Goal: Task Accomplishment & Management: Manage account settings

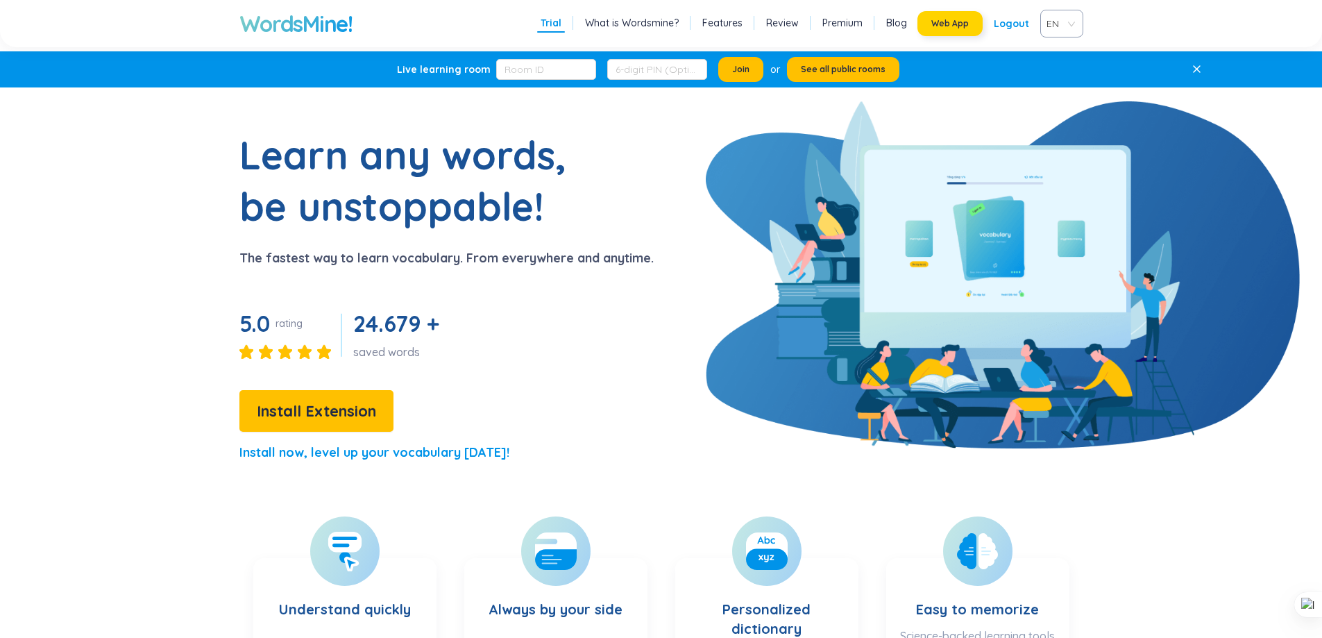
click at [955, 25] on span "Web App" at bounding box center [949, 23] width 37 height 11
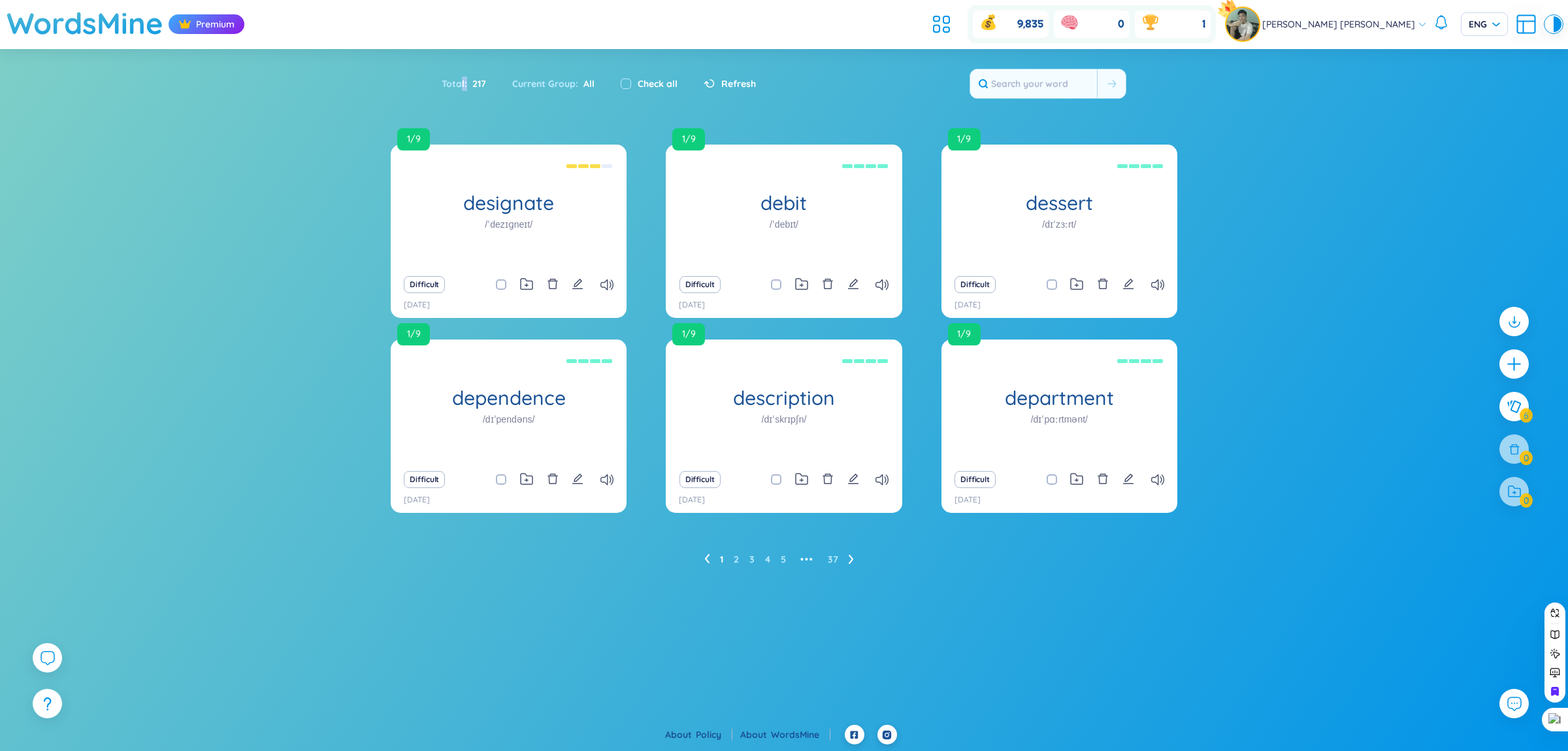
drag, startPoint x: 462, startPoint y: 82, endPoint x: 486, endPoint y: 80, distance: 24.1
click at [486, 80] on div "Total : 217" at bounding box center [470, 83] width 57 height 27
click at [478, 82] on span "217" at bounding box center [477, 83] width 19 height 14
click at [949, 29] on icon at bounding box center [946, 30] width 6 height 6
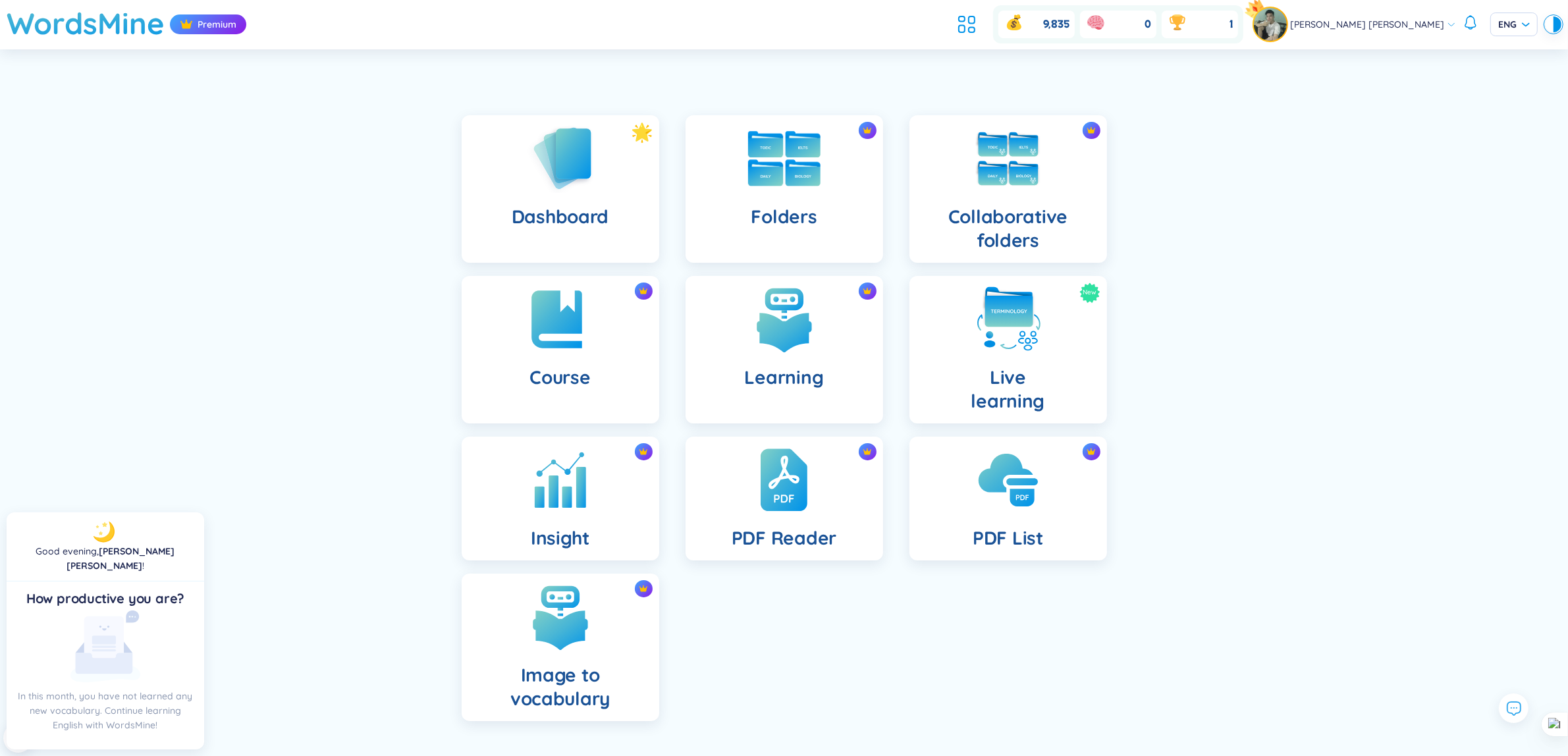
click at [781, 158] on img at bounding box center [784, 158] width 72 height 55
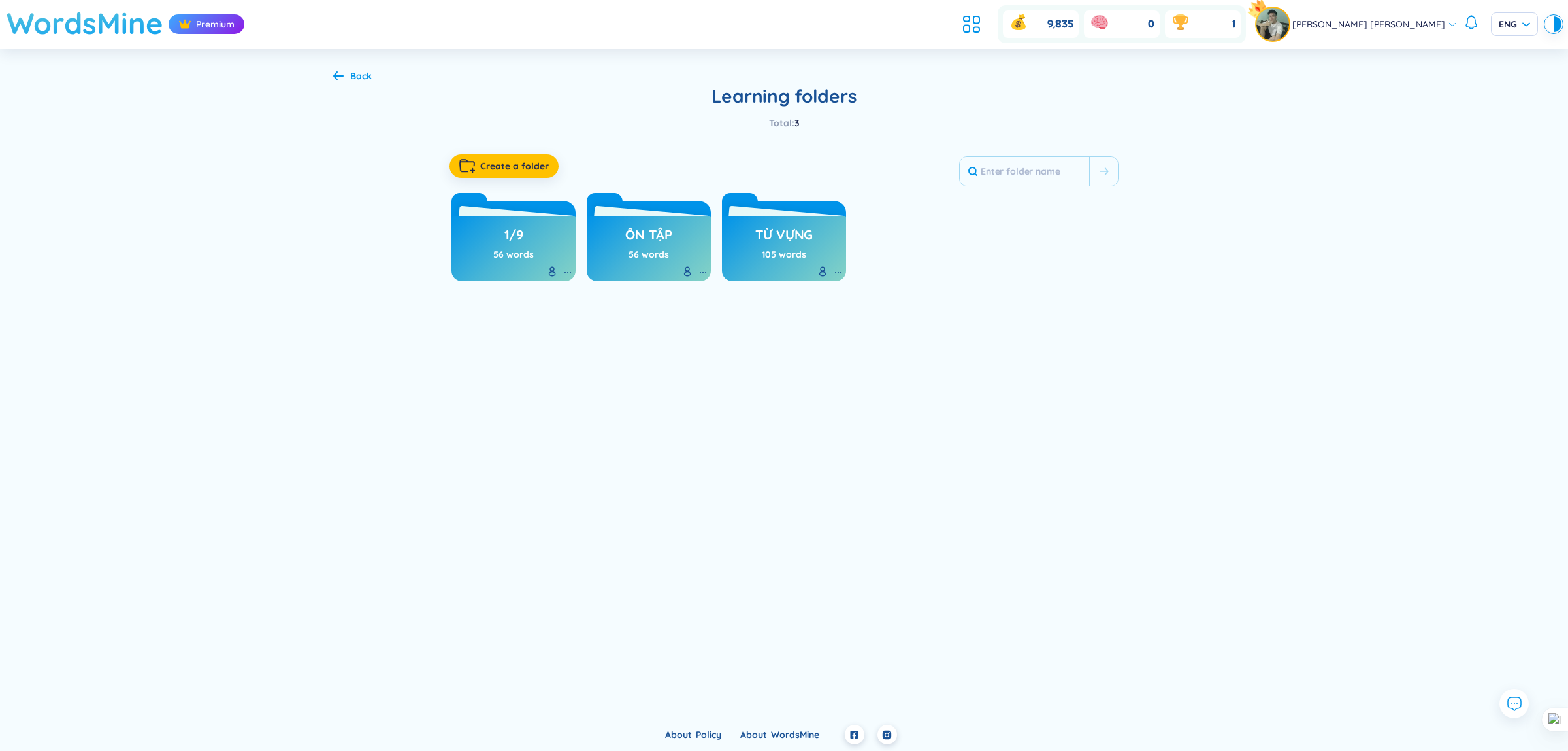
click at [53, 17] on h1 "WordsMine" at bounding box center [85, 23] width 157 height 46
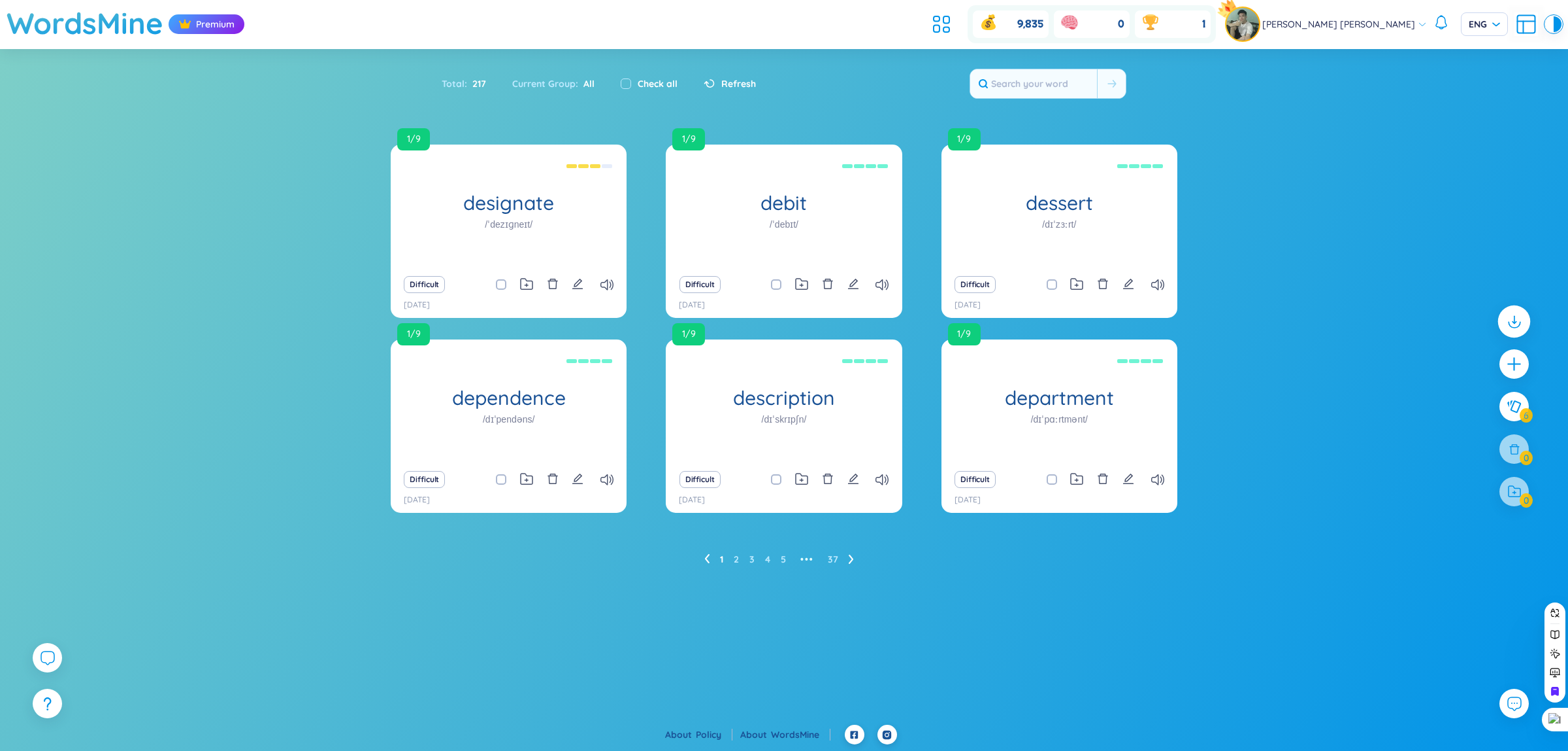
click at [1512, 312] on div at bounding box center [1514, 321] width 33 height 33
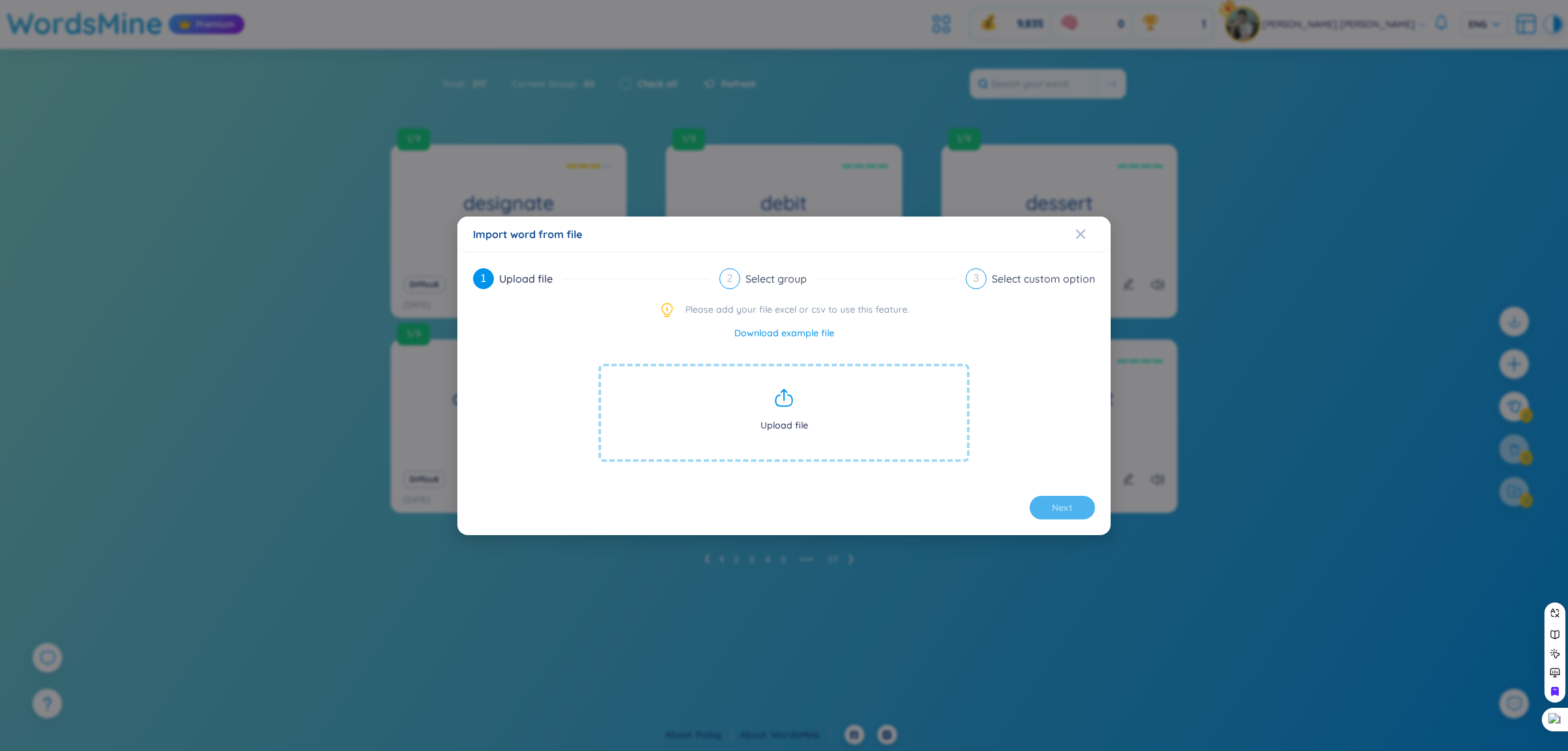
click at [1323, 238] on div "Import word from file 1 Upload file 2 Select group 3 Select custom option Pleas…" at bounding box center [784, 375] width 1568 height 751
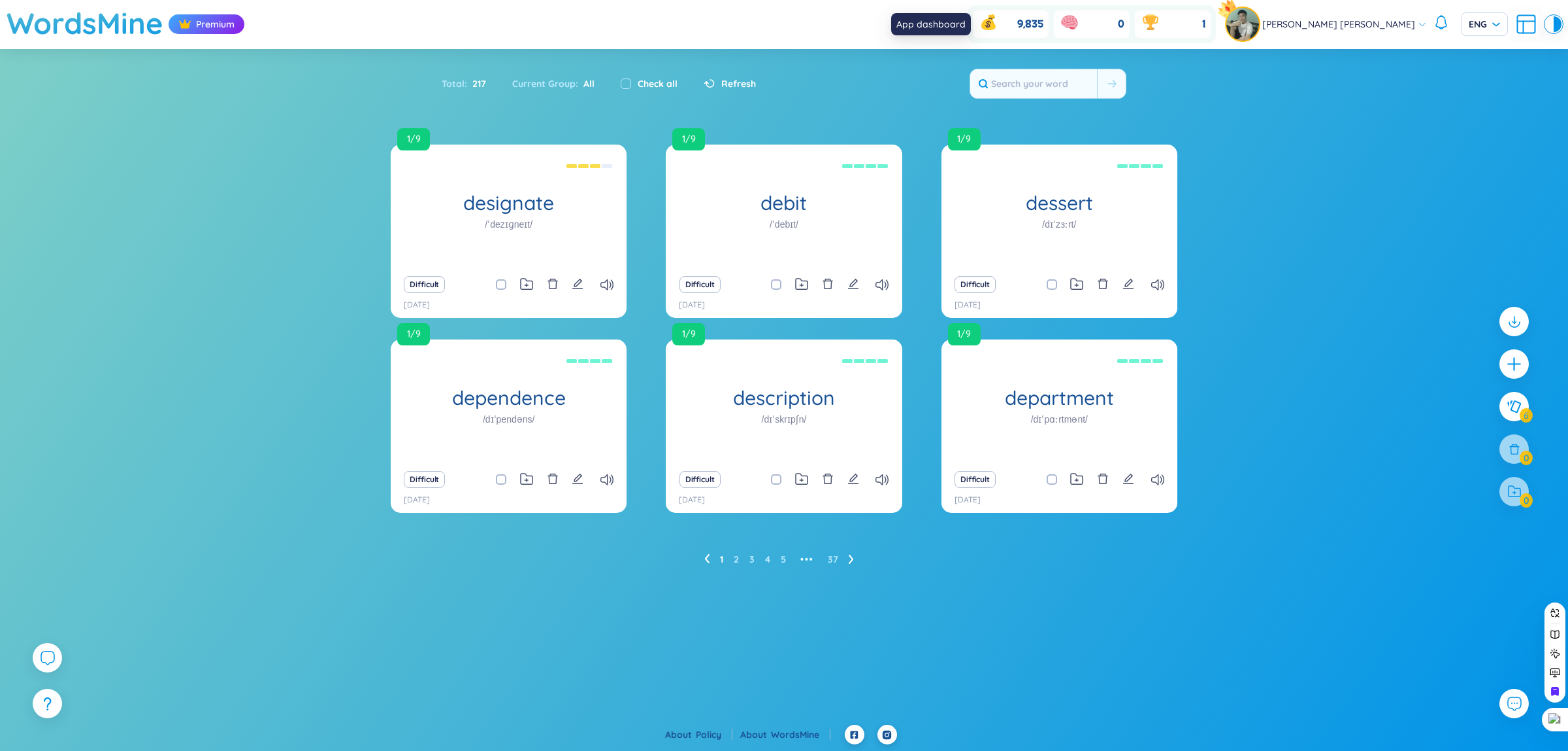
click at [949, 28] on icon at bounding box center [946, 30] width 6 height 6
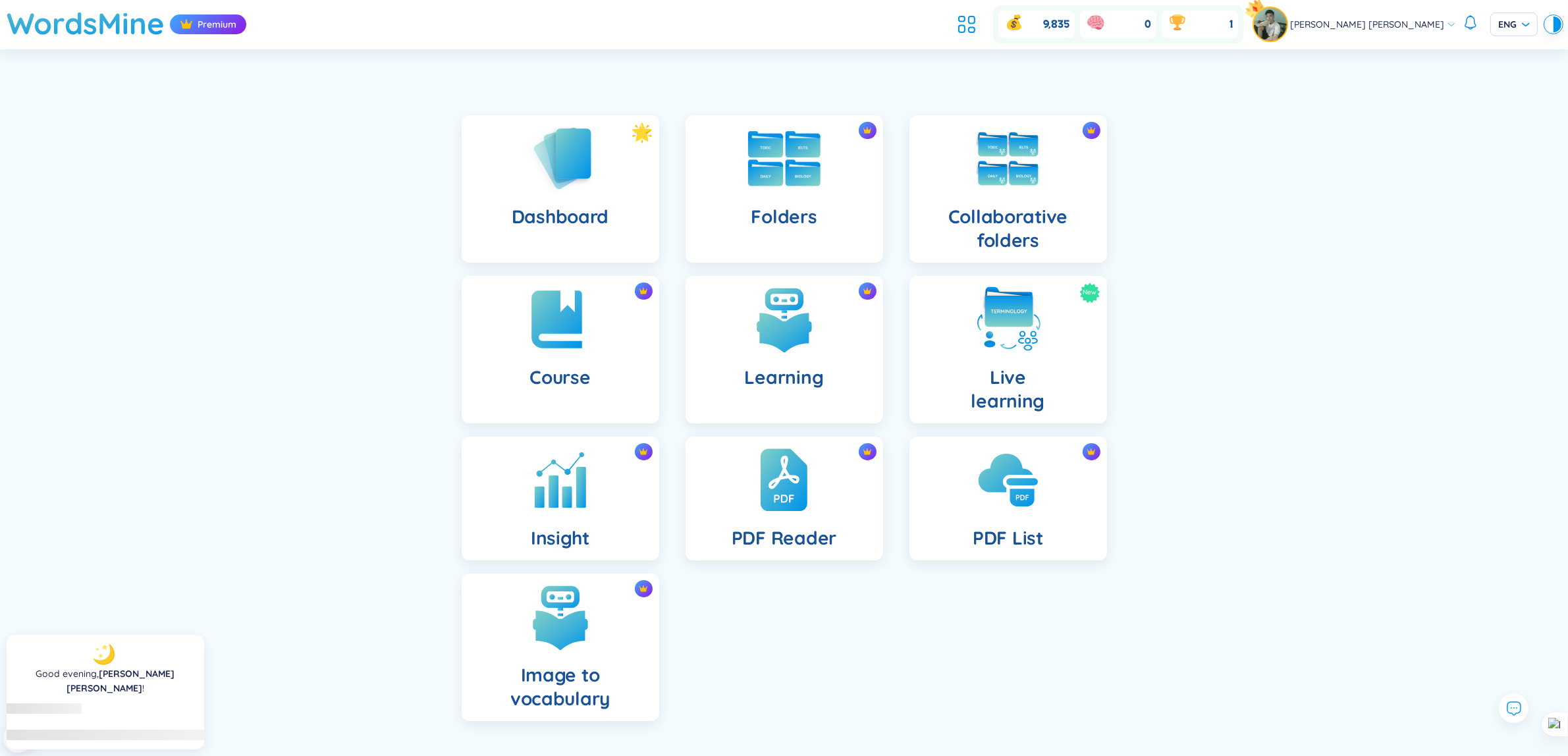
click at [786, 218] on h4 "Folders" at bounding box center [783, 216] width 65 height 24
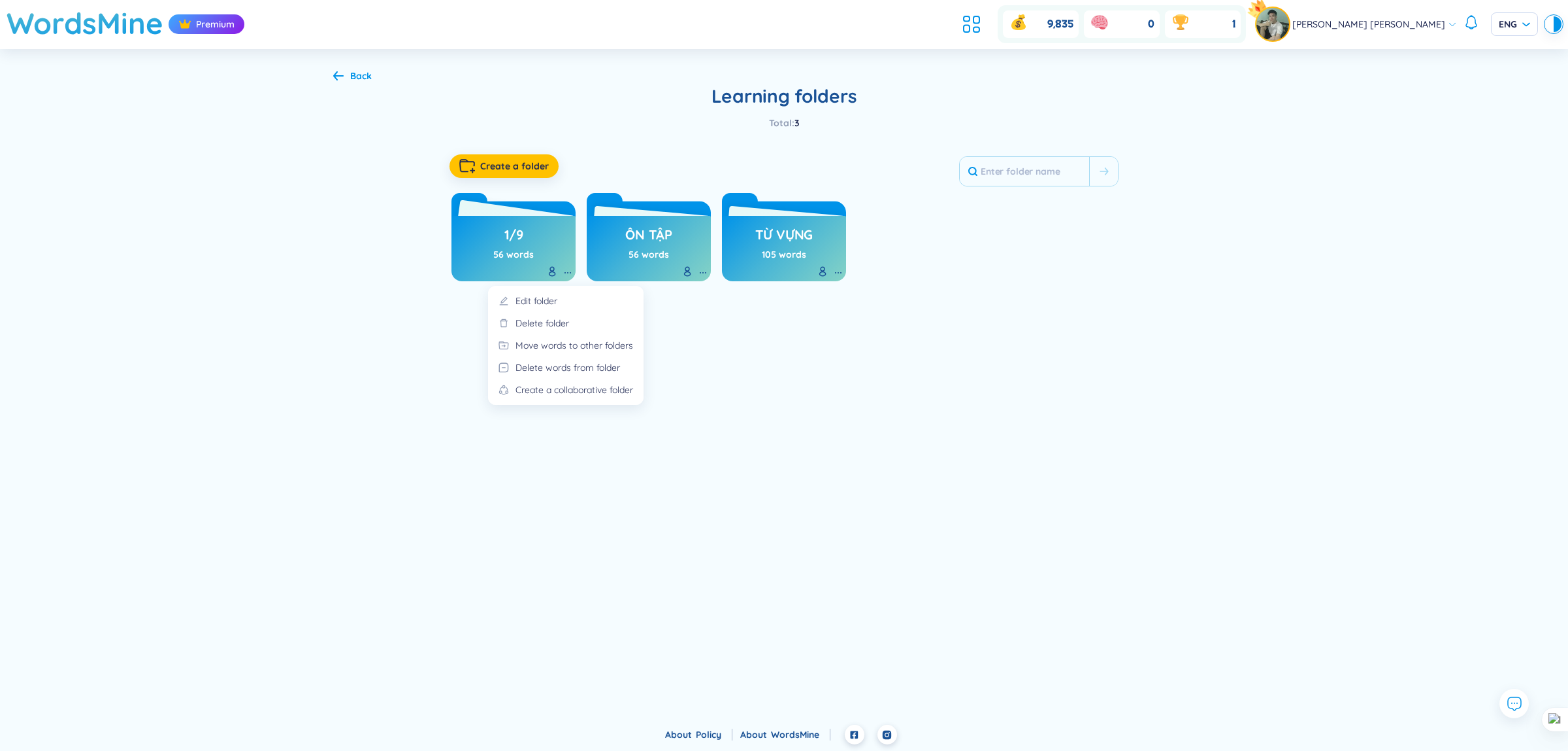
click at [566, 273] on icon at bounding box center [564, 272] width 1 height 1
click at [558, 272] on div at bounding box center [555, 272] width 16 height 13
click at [566, 274] on icon at bounding box center [567, 272] width 10 height 10
click at [564, 341] on div "Move words to other folders" at bounding box center [574, 345] width 118 height 14
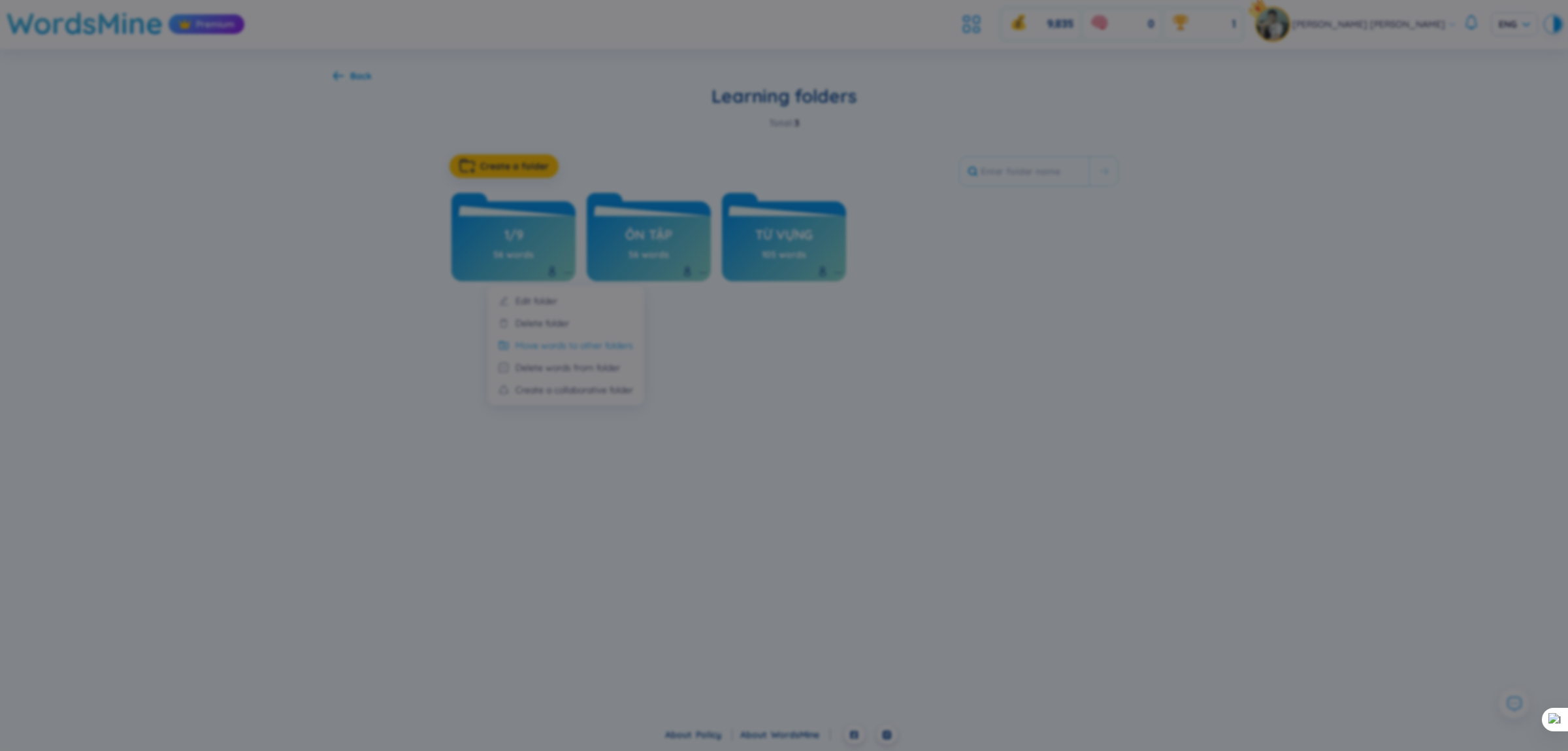
checkbox input "true"
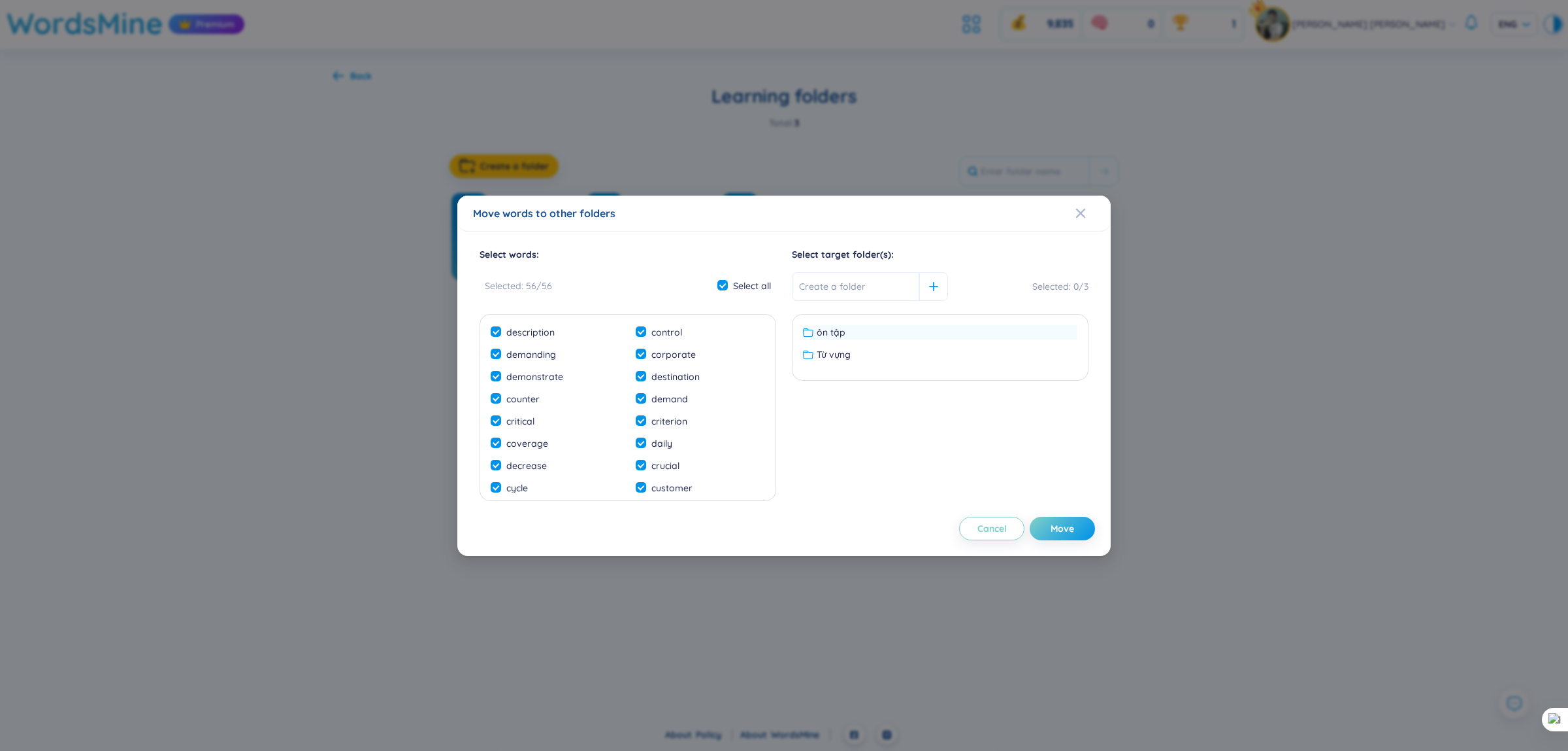
click at [818, 335] on span "ôn tập" at bounding box center [831, 332] width 29 height 14
click at [1056, 525] on span "Move" at bounding box center [1062, 529] width 24 height 13
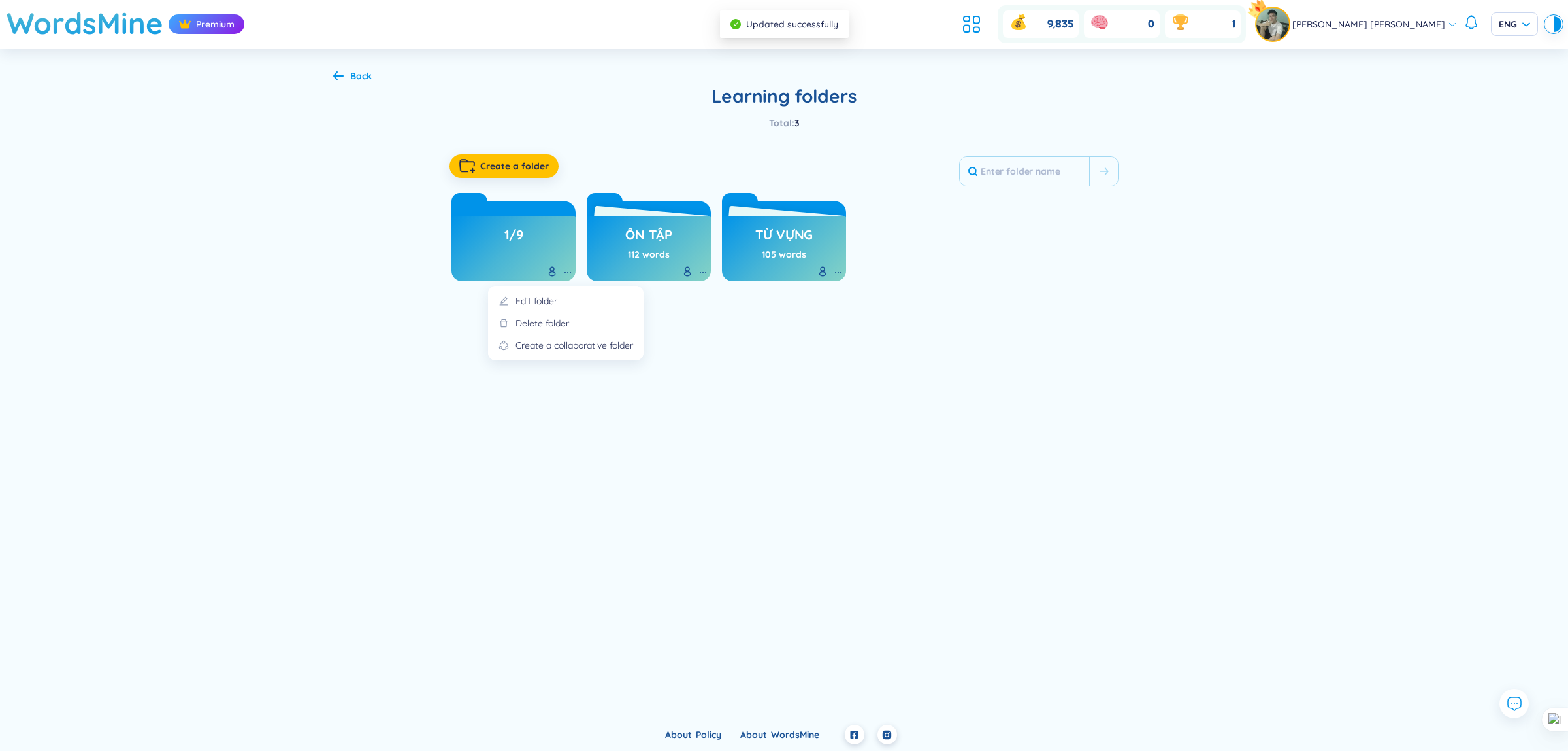
click at [571, 270] on icon at bounding box center [567, 272] width 10 height 10
click at [353, 75] on div "Back" at bounding box center [361, 75] width 22 height 14
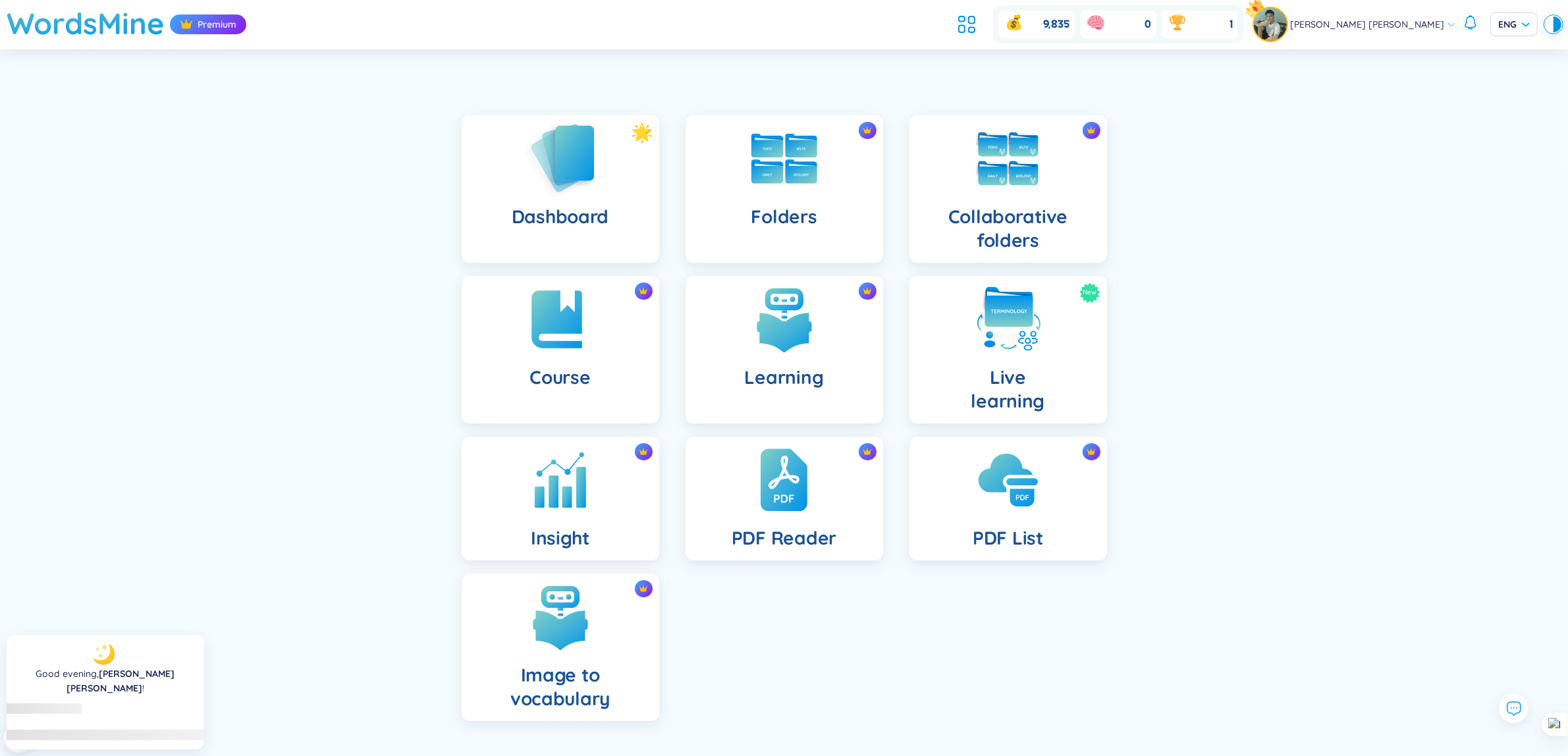
click at [573, 175] on img at bounding box center [560, 157] width 72 height 75
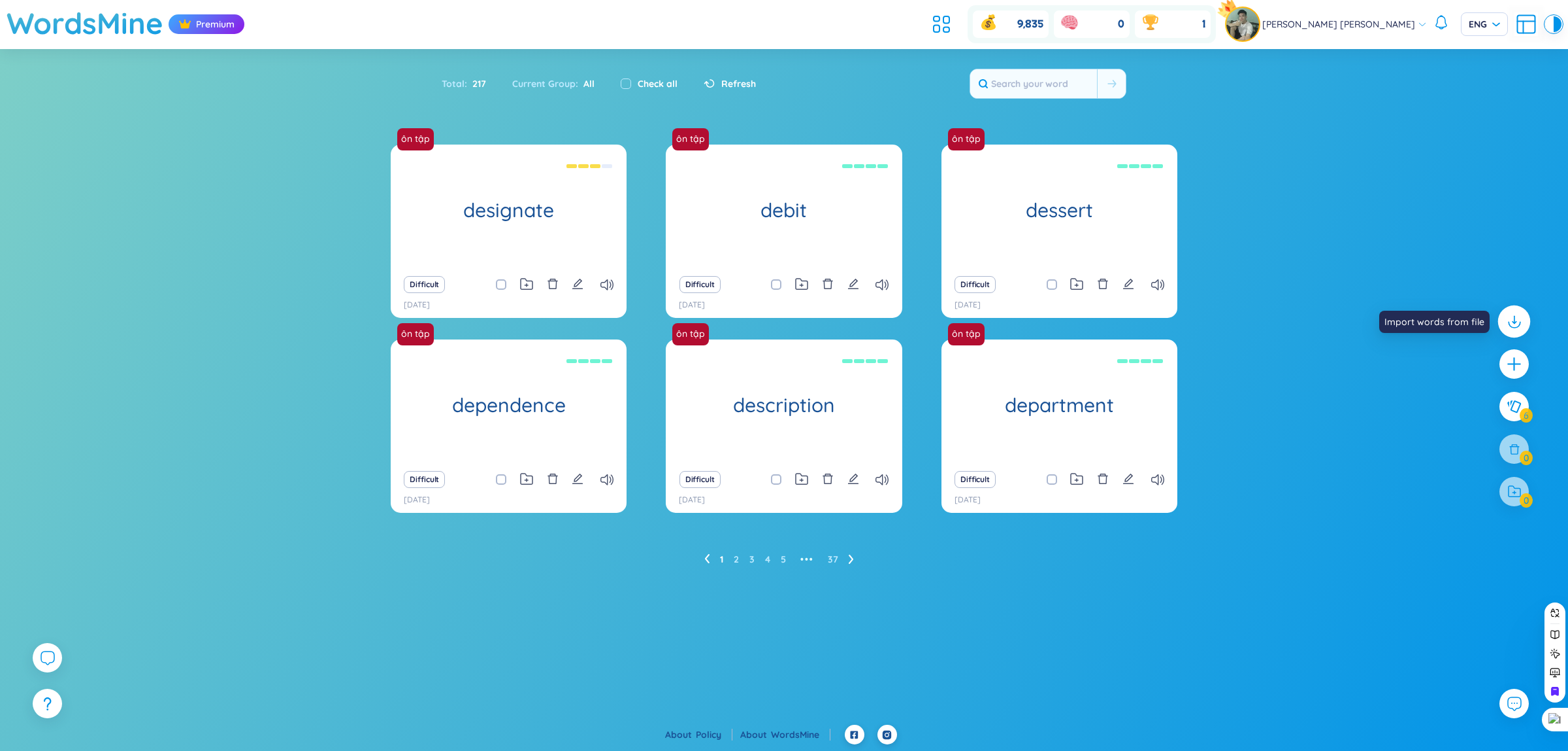
click at [1524, 318] on div at bounding box center [1514, 321] width 33 height 33
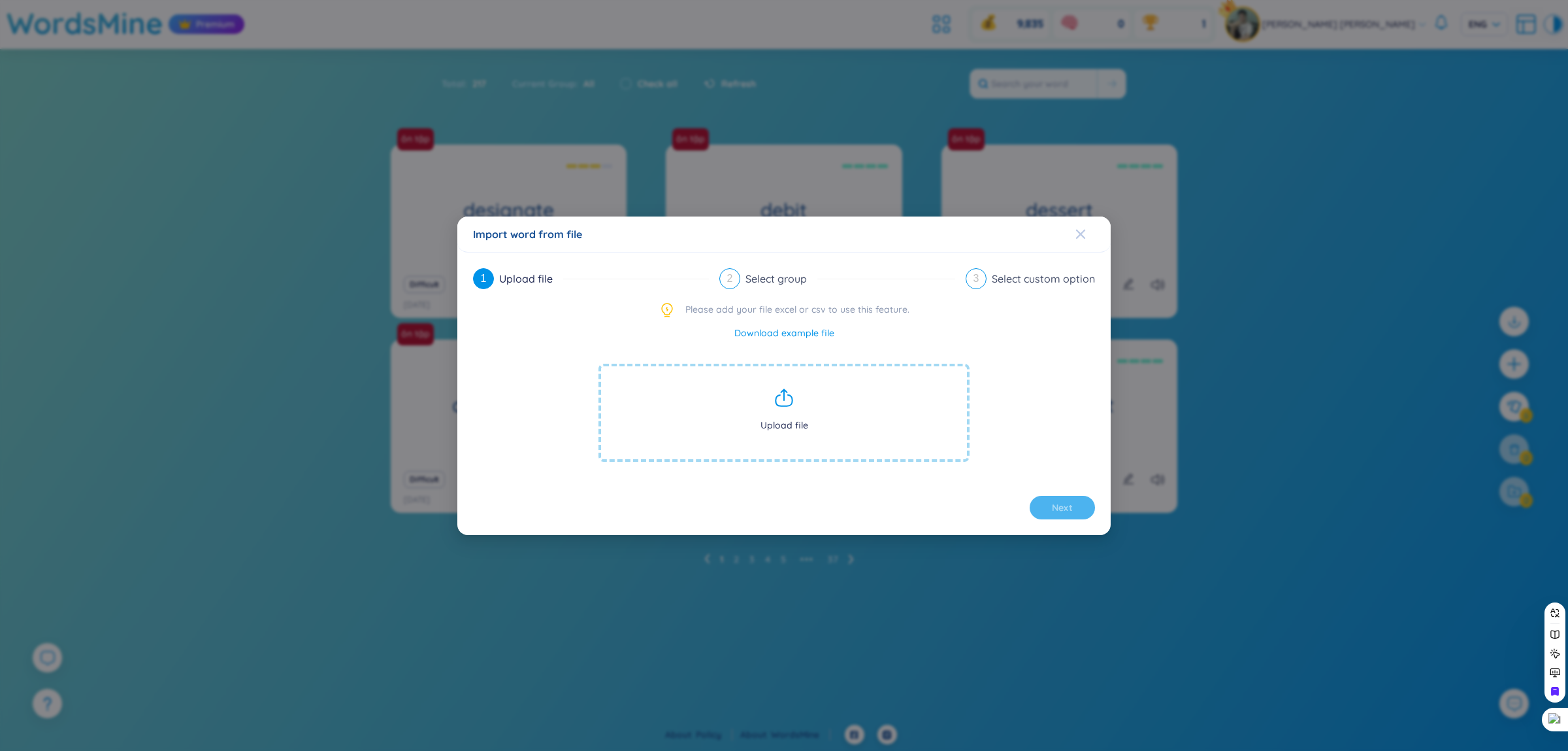
click at [1085, 240] on div "Close" at bounding box center [1080, 234] width 10 height 35
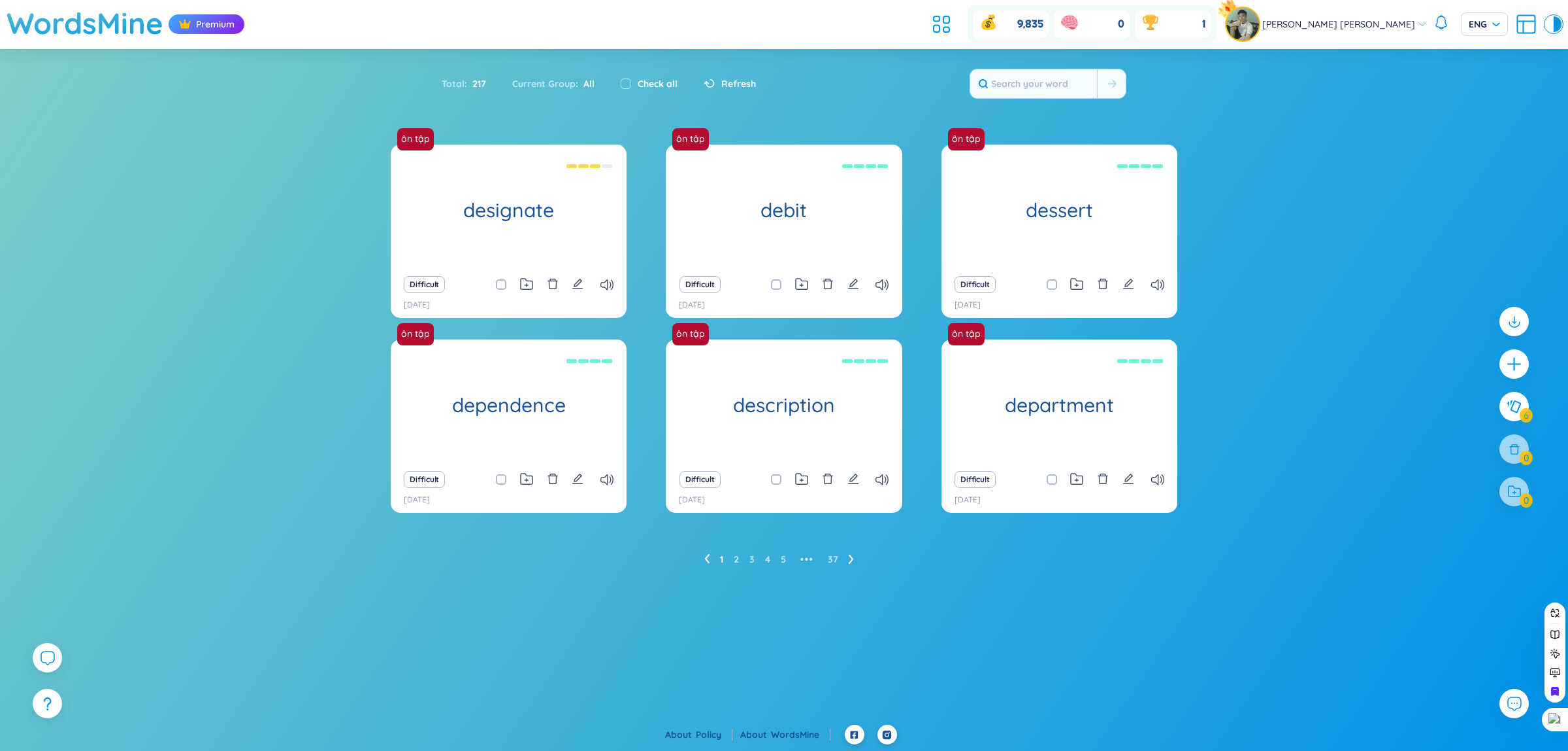
click at [962, 35] on ul at bounding box center [945, 24] width 35 height 29
click at [953, 31] on icon at bounding box center [941, 24] width 24 height 24
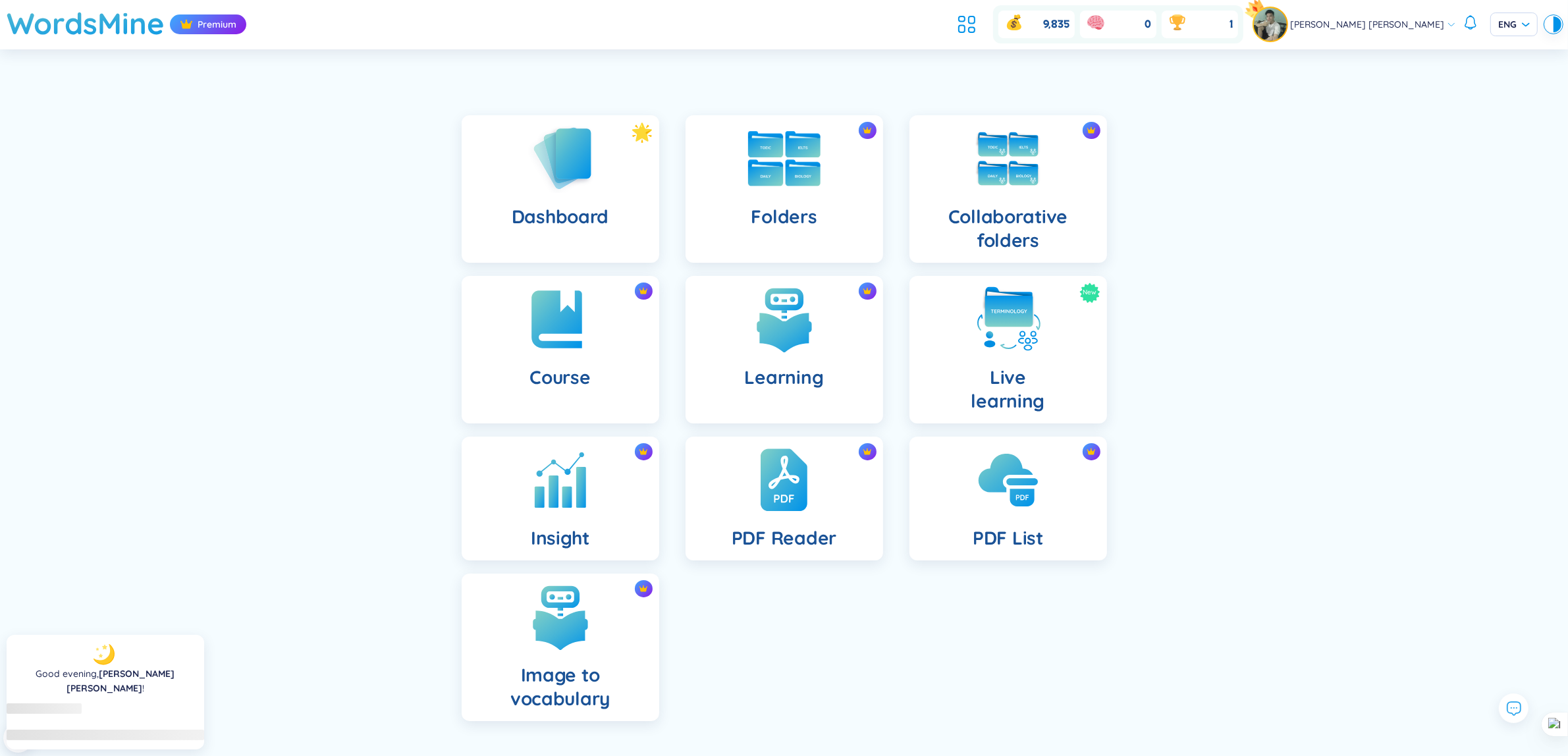
click at [799, 175] on img at bounding box center [784, 158] width 72 height 55
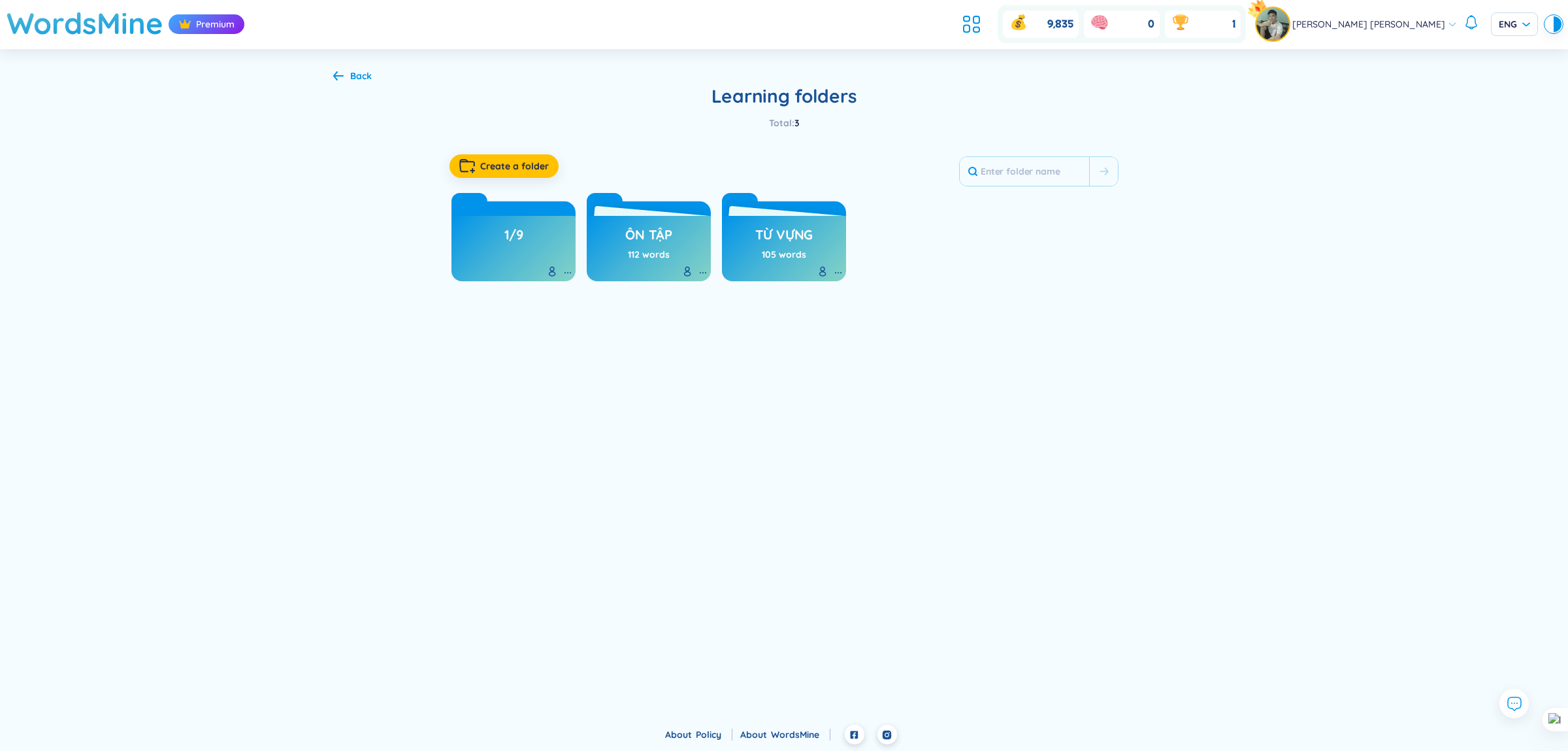
click at [345, 73] on div "Back" at bounding box center [352, 75] width 39 height 14
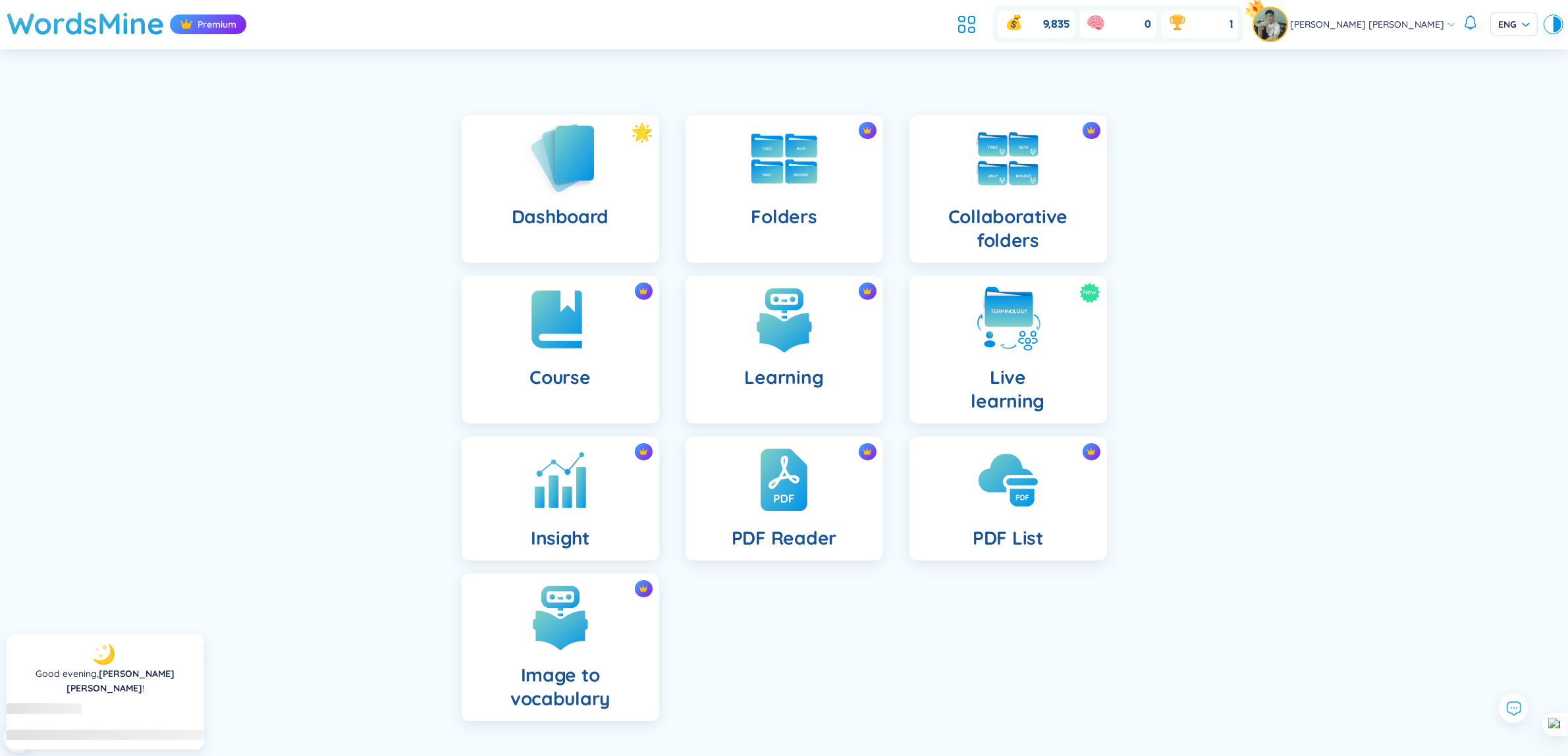
click at [517, 163] on div "Dashboard" at bounding box center [560, 188] width 197 height 147
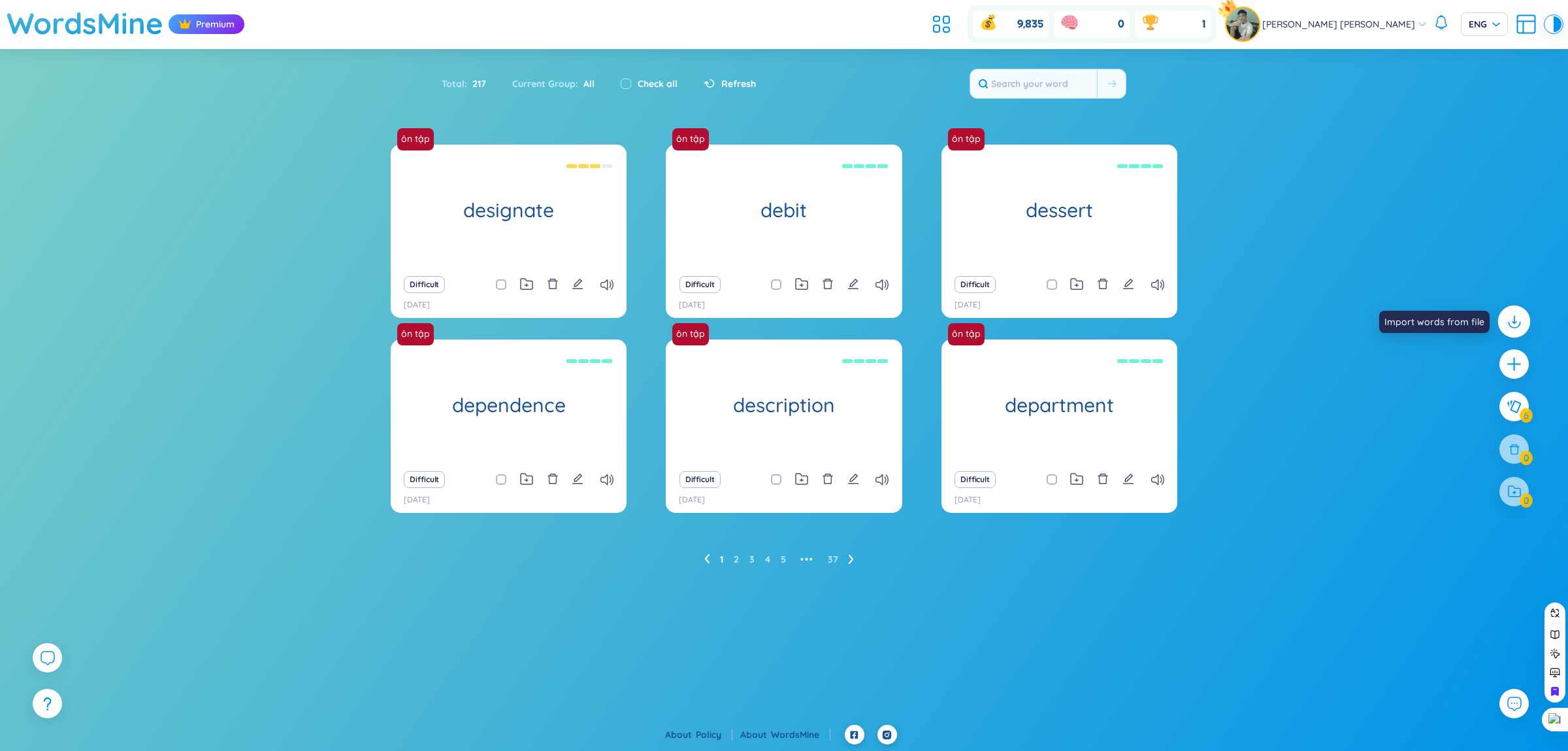
click at [1514, 328] on icon at bounding box center [1514, 324] width 11 height 6
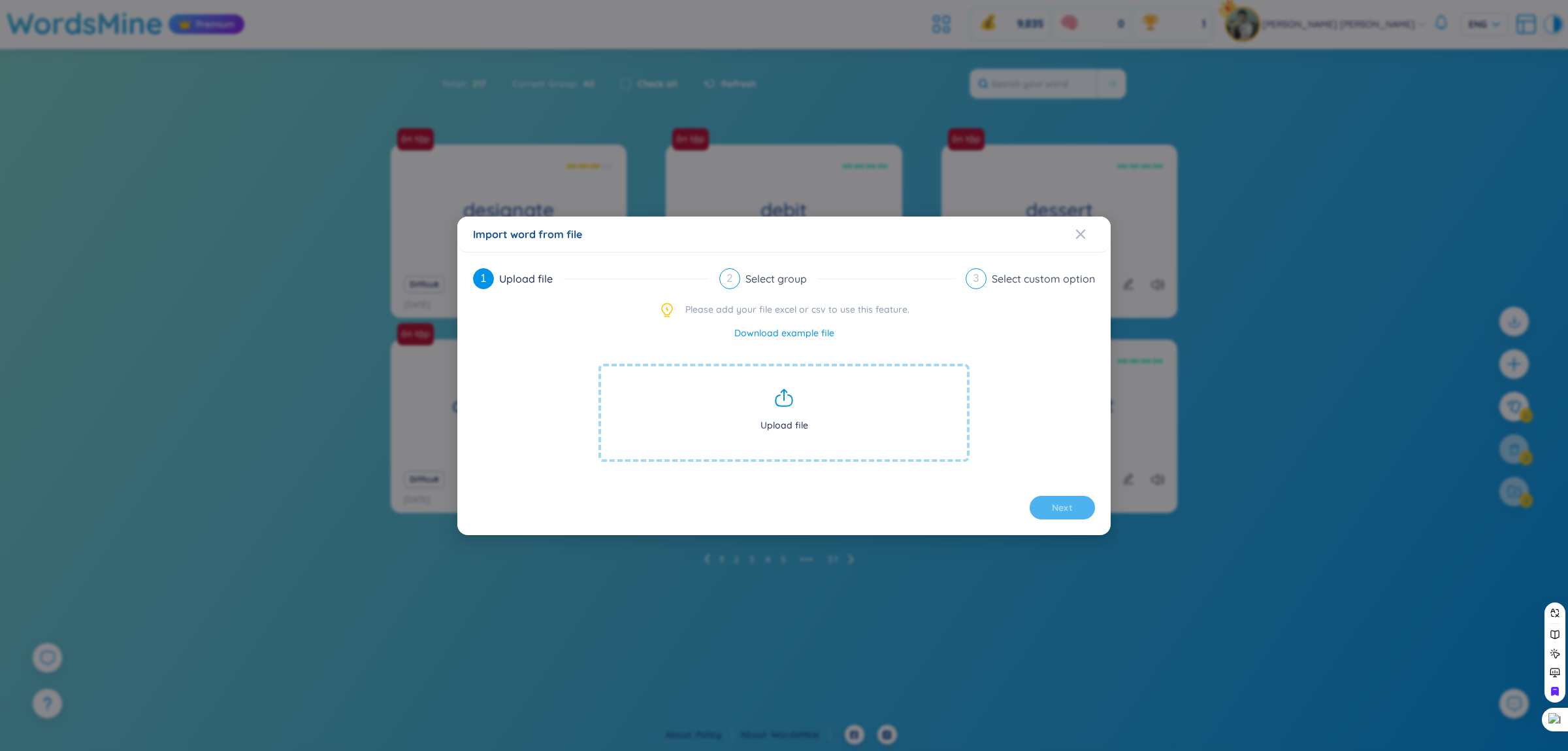
click at [791, 402] on icon at bounding box center [784, 400] width 16 height 11
click at [784, 407] on icon at bounding box center [784, 398] width 21 height 21
click at [752, 394] on span "Upload file" at bounding box center [784, 413] width 371 height 98
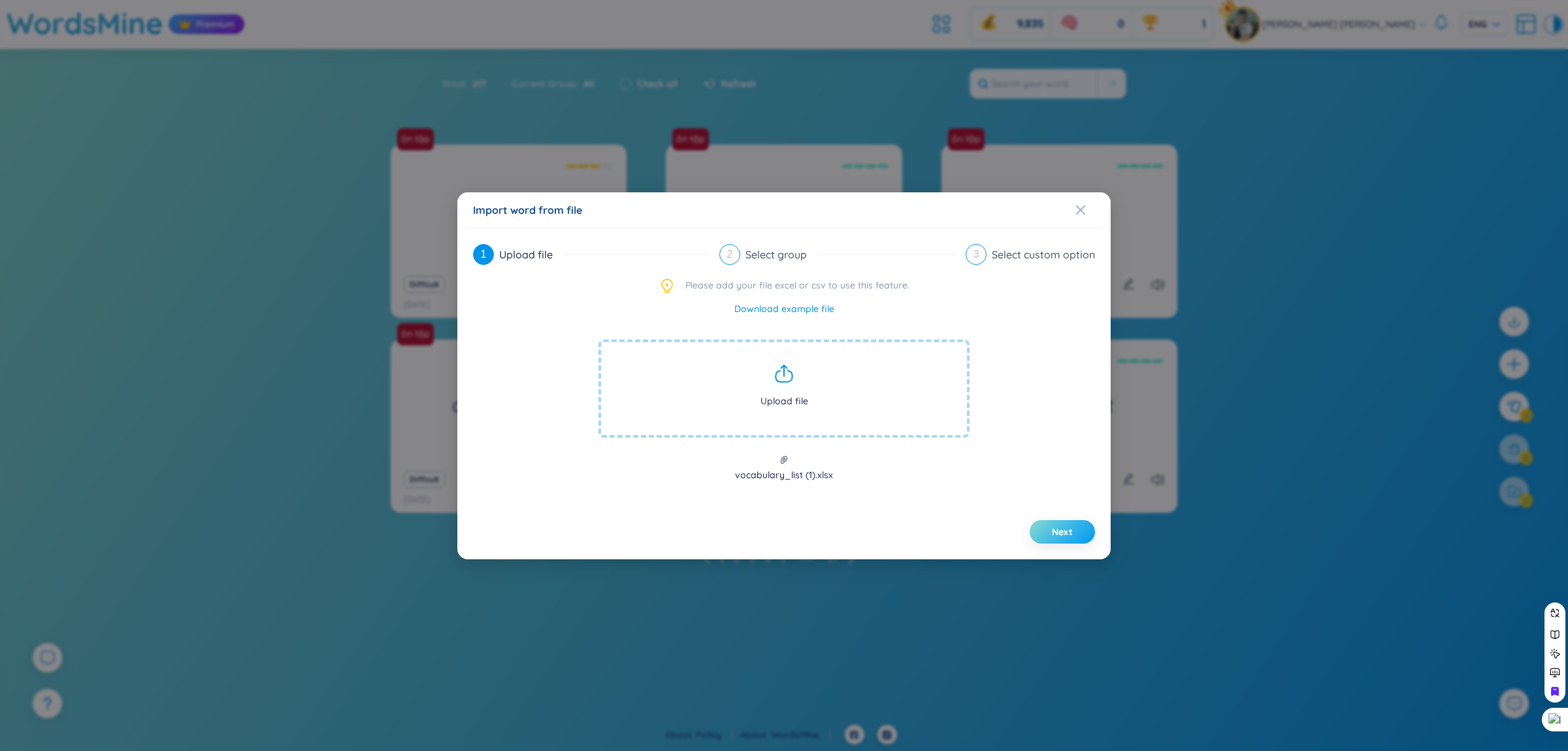
click at [1043, 531] on button "Next" at bounding box center [1062, 531] width 65 height 24
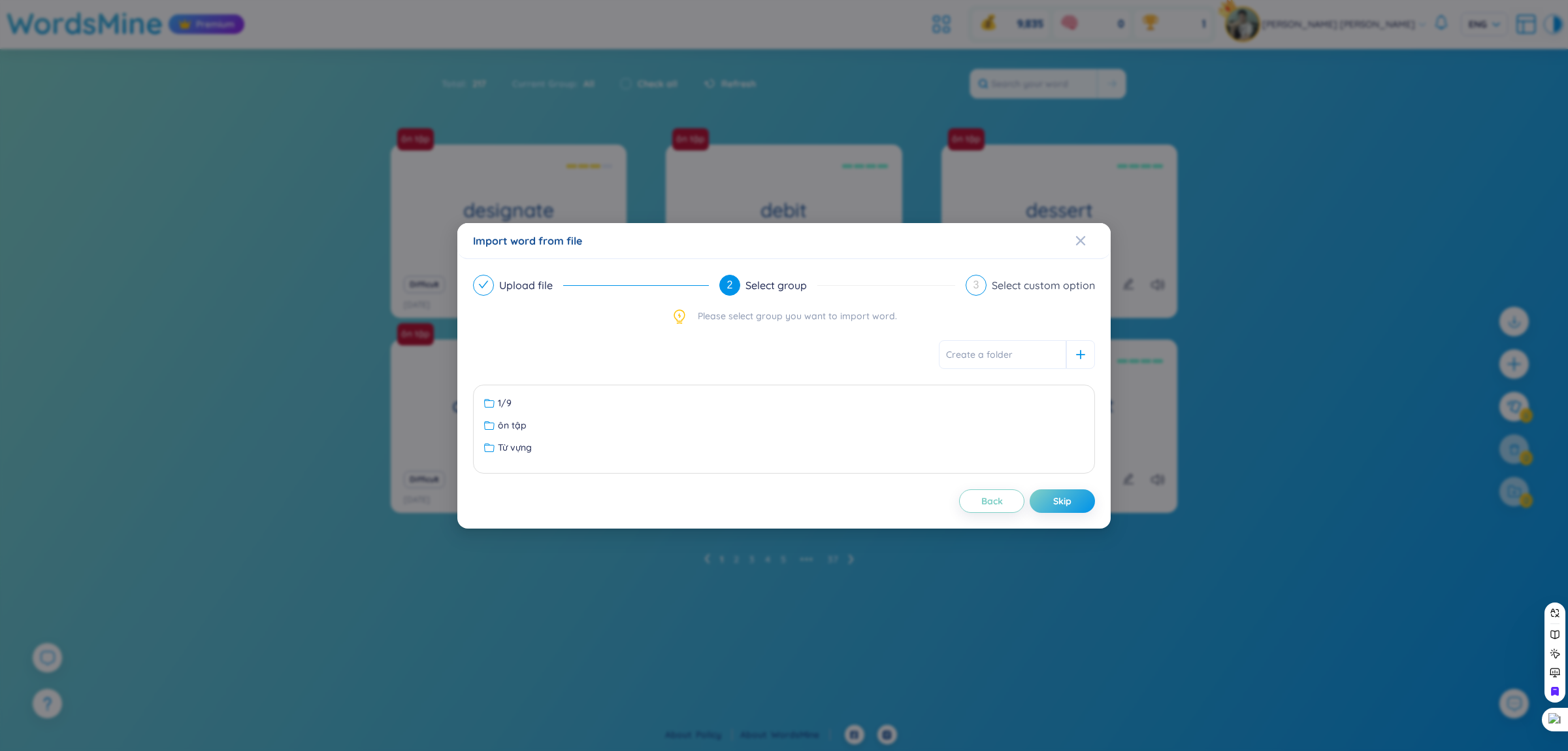
click at [900, 394] on ul "1/9 ôn tập Từ vựng No data to display" at bounding box center [784, 429] width 616 height 72
click at [905, 403] on div "1/9" at bounding box center [784, 402] width 600 height 14
click at [1073, 504] on button "Next" at bounding box center [1062, 500] width 65 height 24
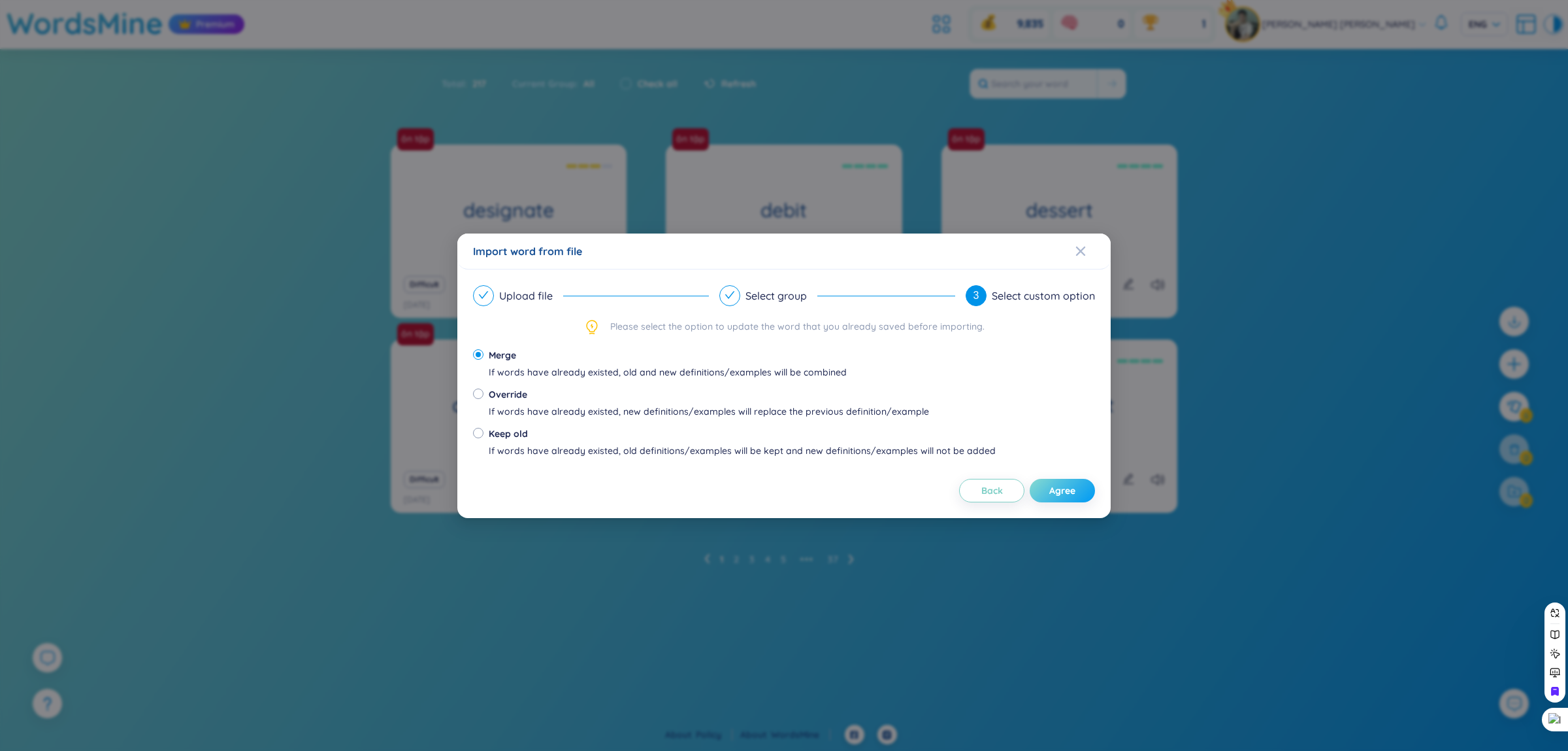
click at [1068, 495] on span "Agree" at bounding box center [1062, 490] width 26 height 13
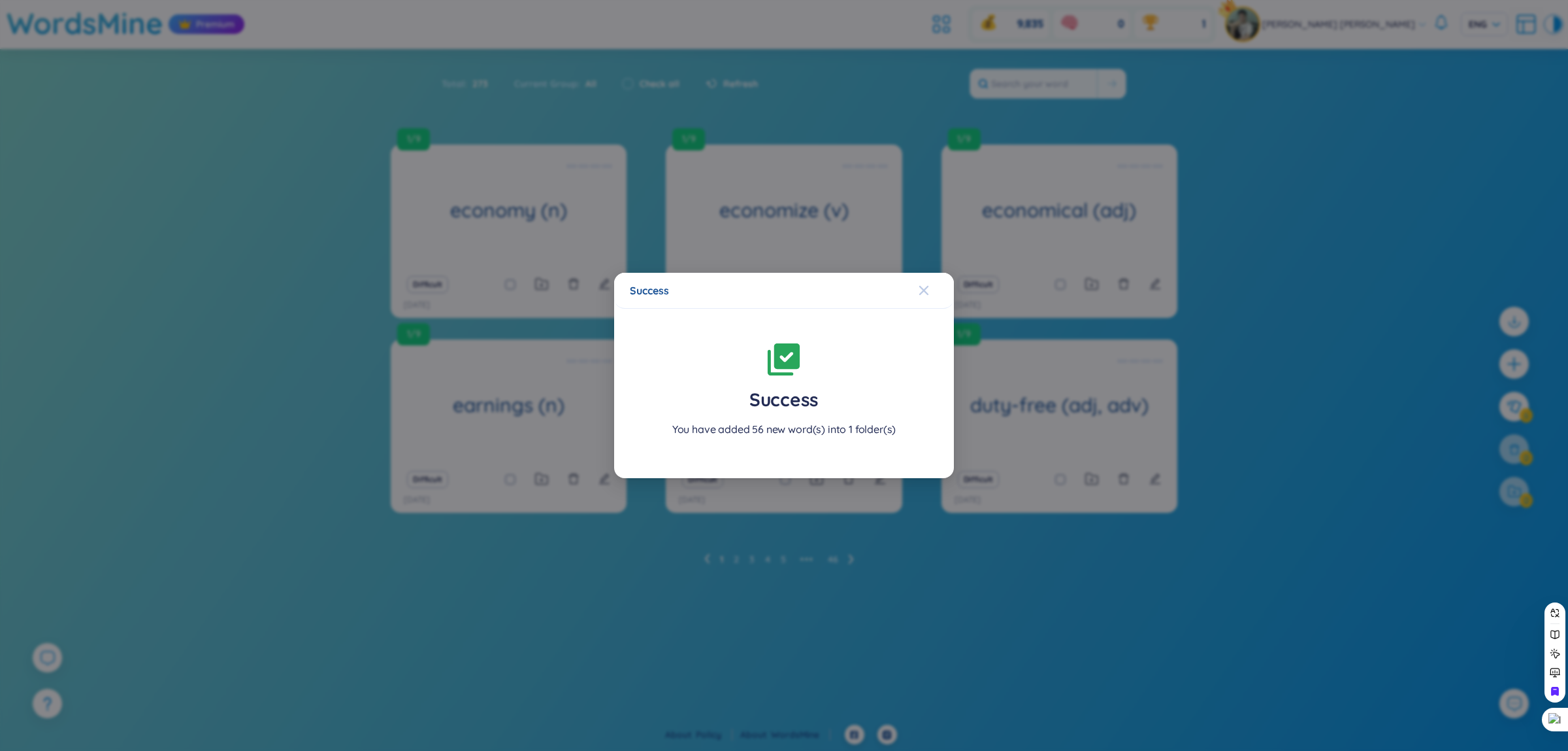
click at [928, 294] on icon "Close" at bounding box center [924, 290] width 9 height 9
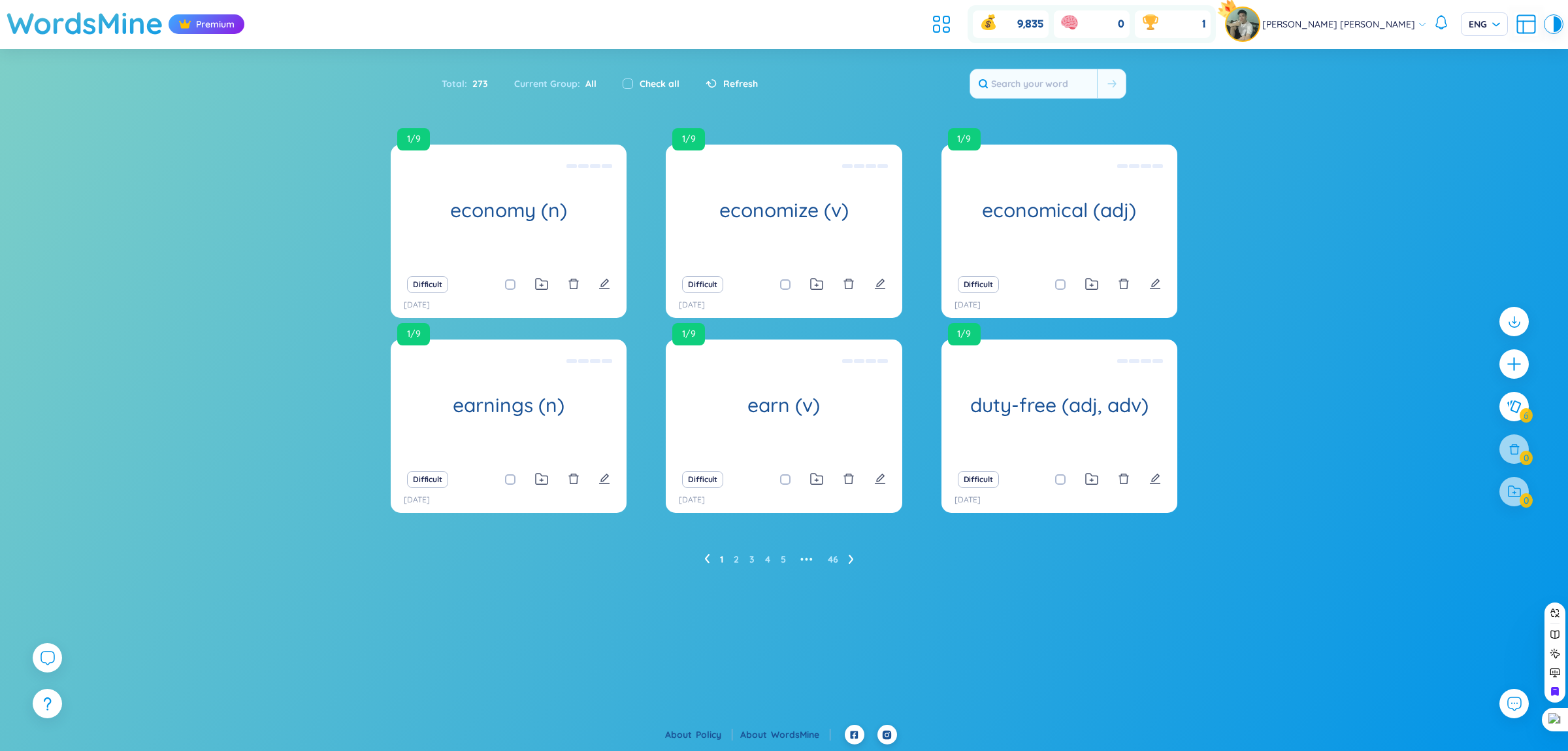
click at [849, 561] on icon at bounding box center [851, 559] width 6 height 9
